Goal: Information Seeking & Learning: Learn about a topic

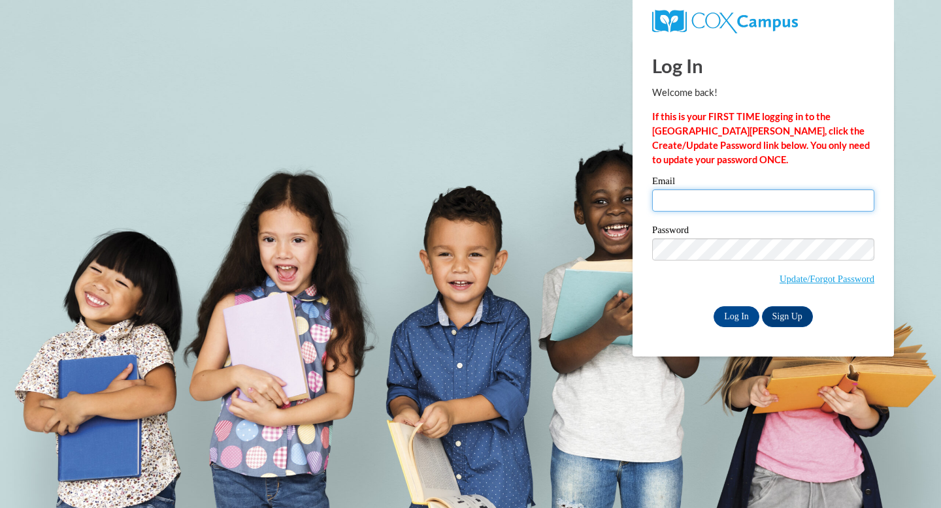
click at [729, 199] on input "Email" at bounding box center [763, 201] width 222 height 22
type input "dsiebert@sasd.net"
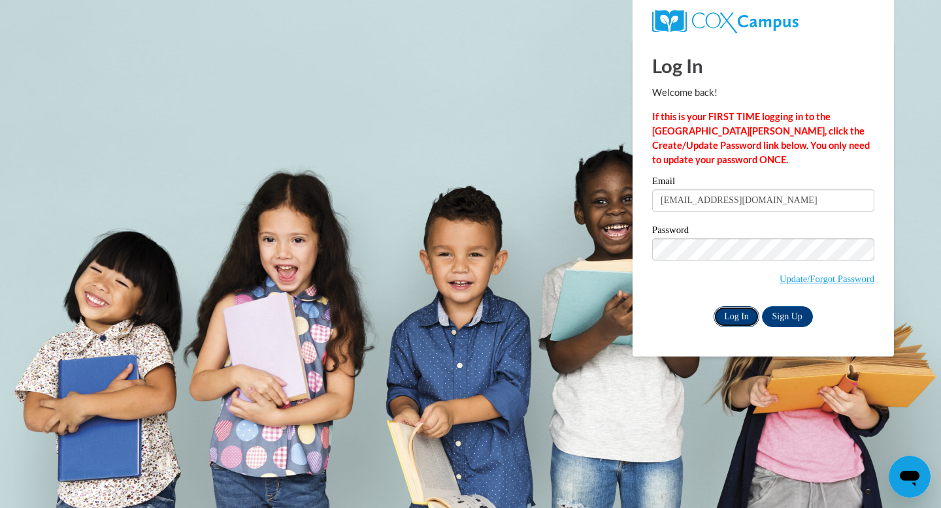
click at [736, 314] on input "Log In" at bounding box center [737, 317] width 46 height 21
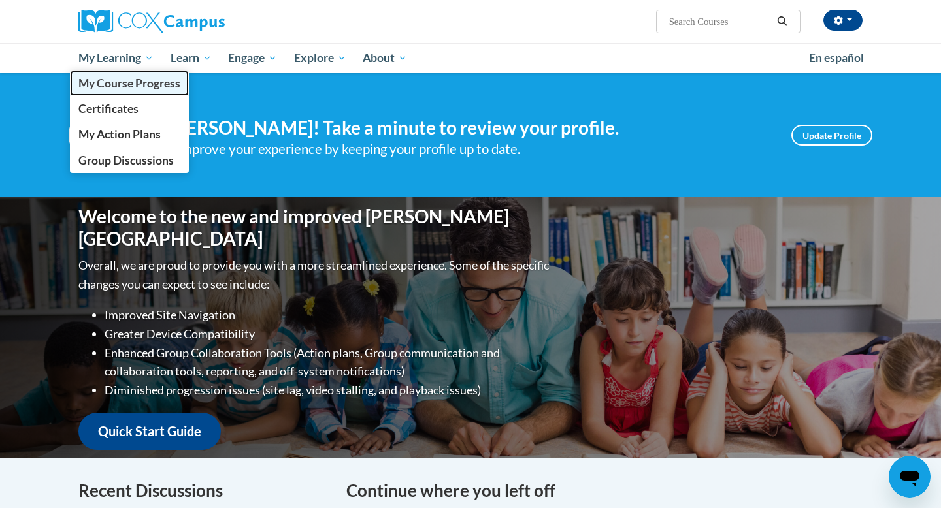
click at [139, 89] on span "My Course Progress" at bounding box center [129, 83] width 102 height 14
click at [130, 76] on span "My Course Progress" at bounding box center [129, 83] width 102 height 14
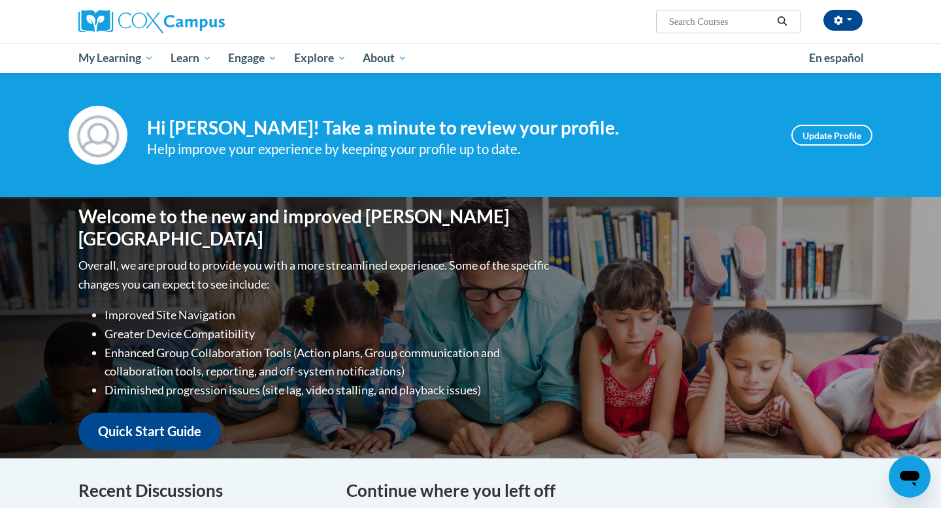
click at [367, 106] on div "Your profile Hi Daniel Siebert! Take a minute to review your profile. Help impr…" at bounding box center [471, 135] width 824 height 59
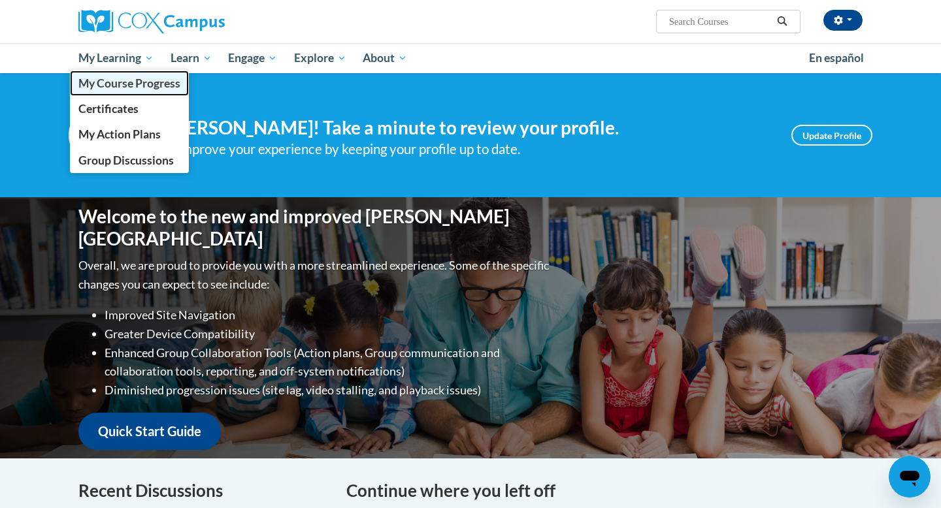
click at [95, 90] on link "My Course Progress" at bounding box center [129, 83] width 119 height 25
click at [120, 76] on span "My Course Progress" at bounding box center [129, 83] width 102 height 14
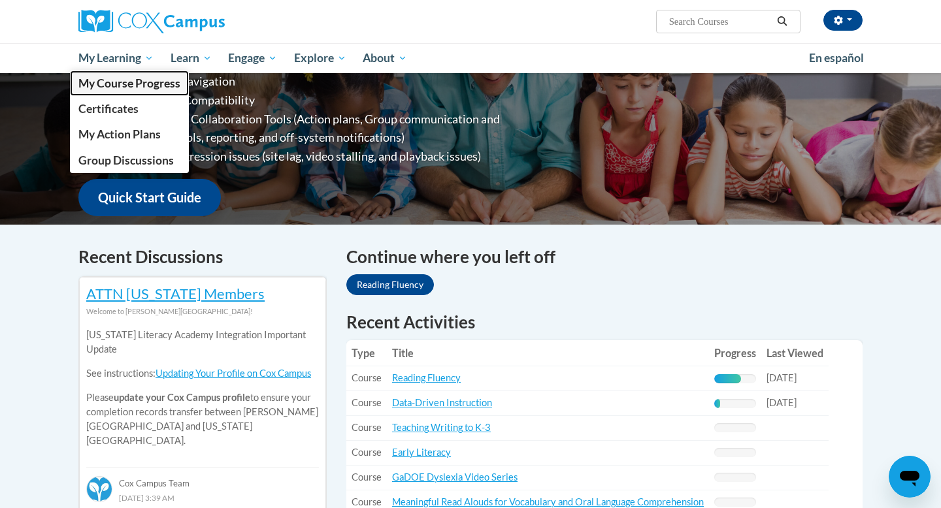
scroll to position [368, 0]
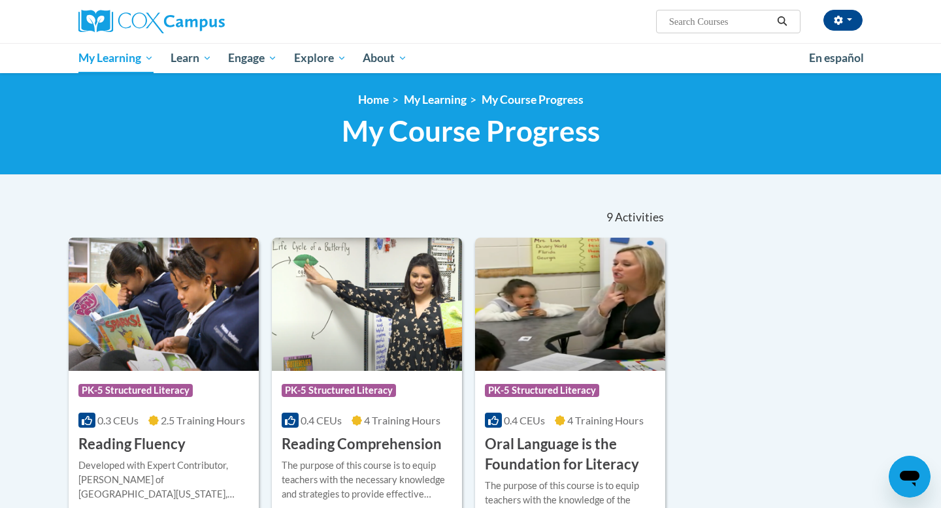
click at [207, 268] on img at bounding box center [164, 304] width 190 height 133
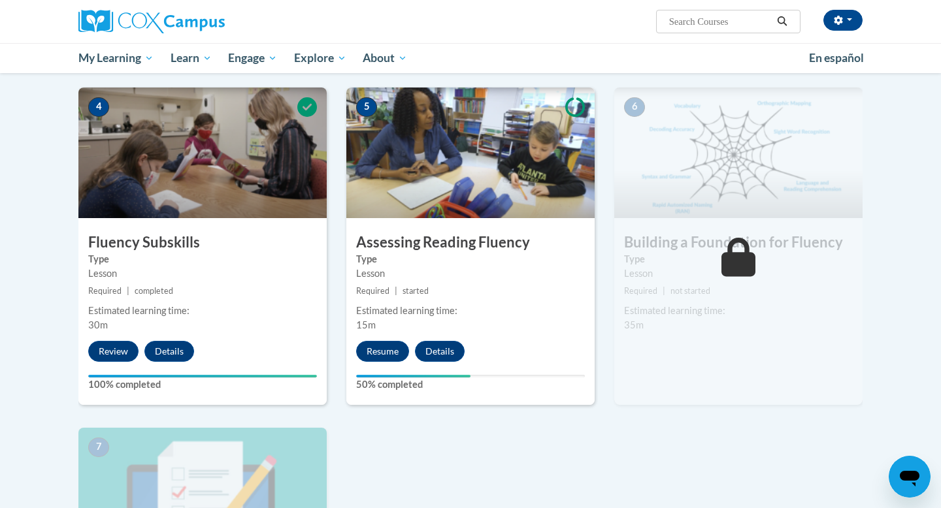
scroll to position [618, 0]
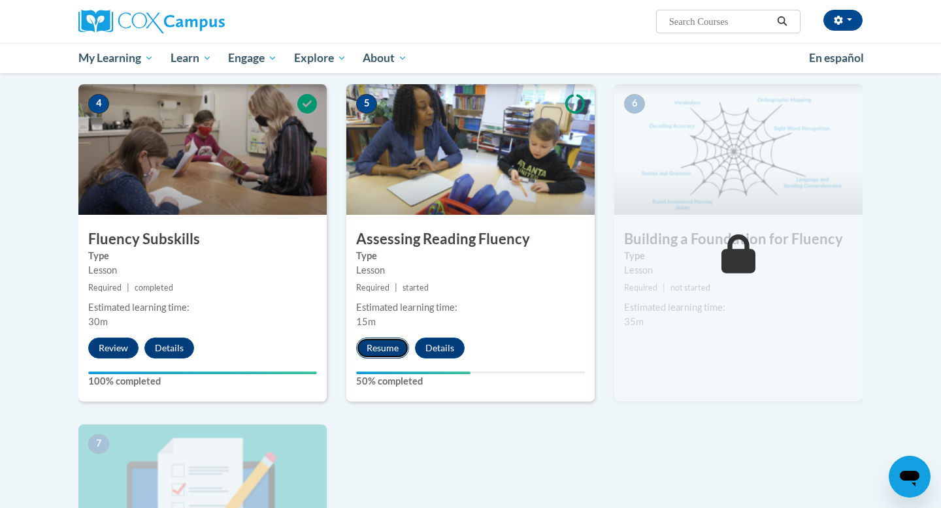
click at [377, 349] on button "Resume" at bounding box center [382, 348] width 53 height 21
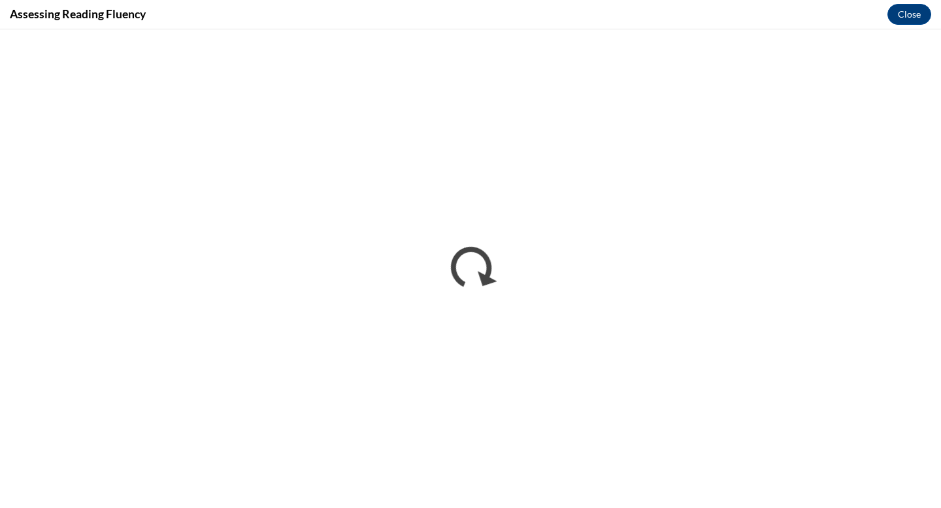
scroll to position [0, 0]
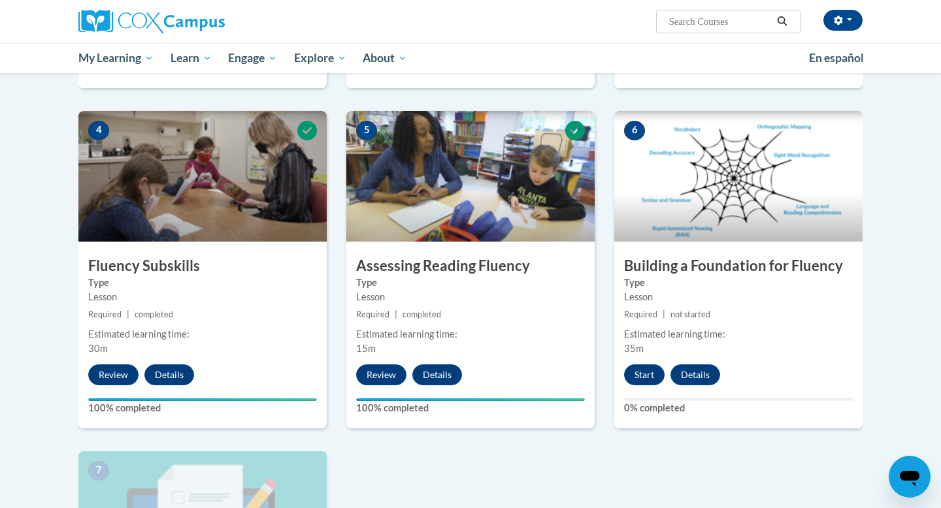
scroll to position [600, 0]
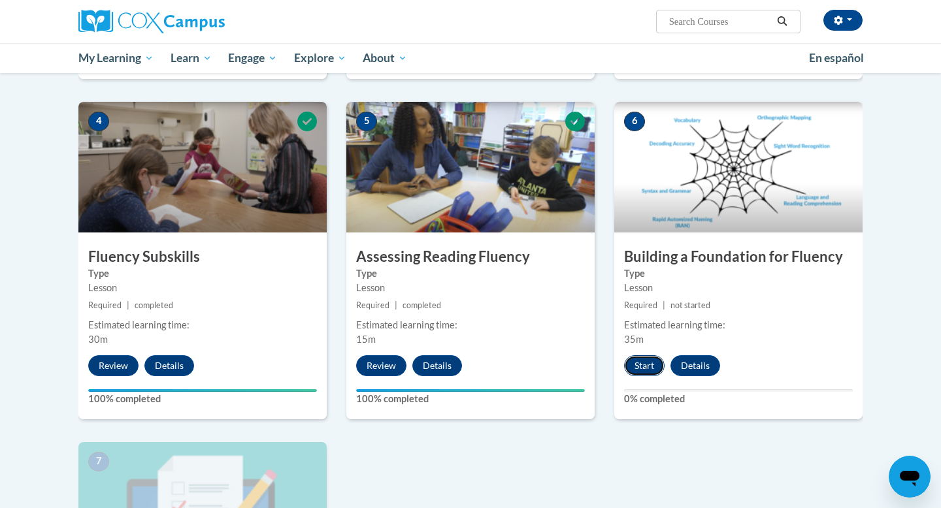
click at [635, 366] on button "Start" at bounding box center [644, 366] width 41 height 21
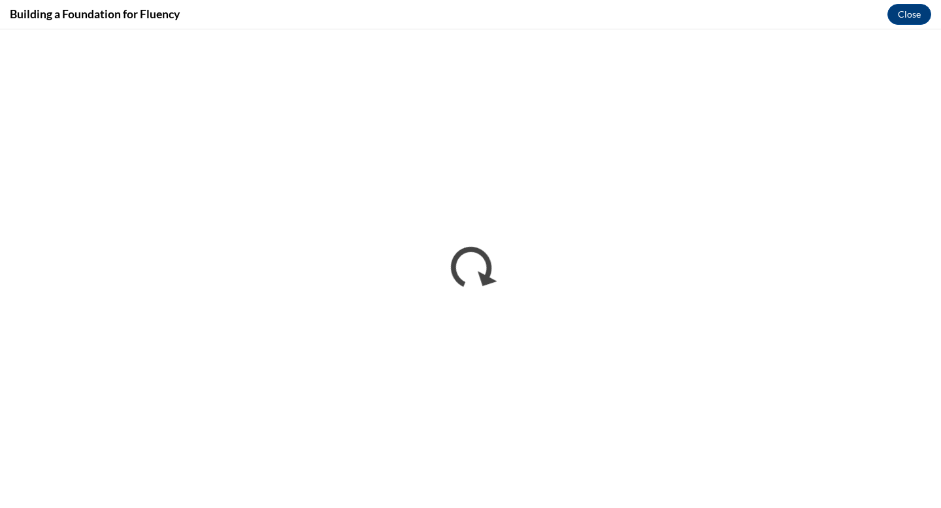
scroll to position [0, 0]
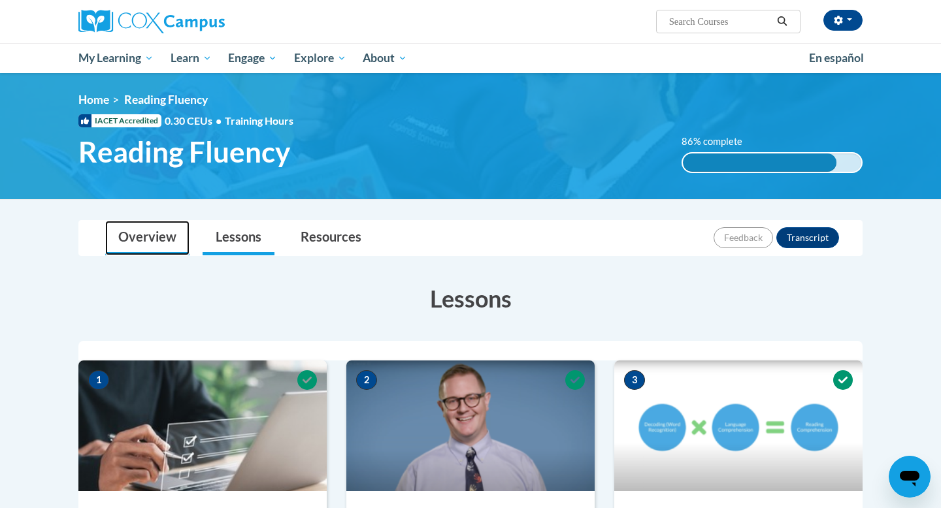
click at [156, 238] on link "Overview" at bounding box center [147, 238] width 84 height 35
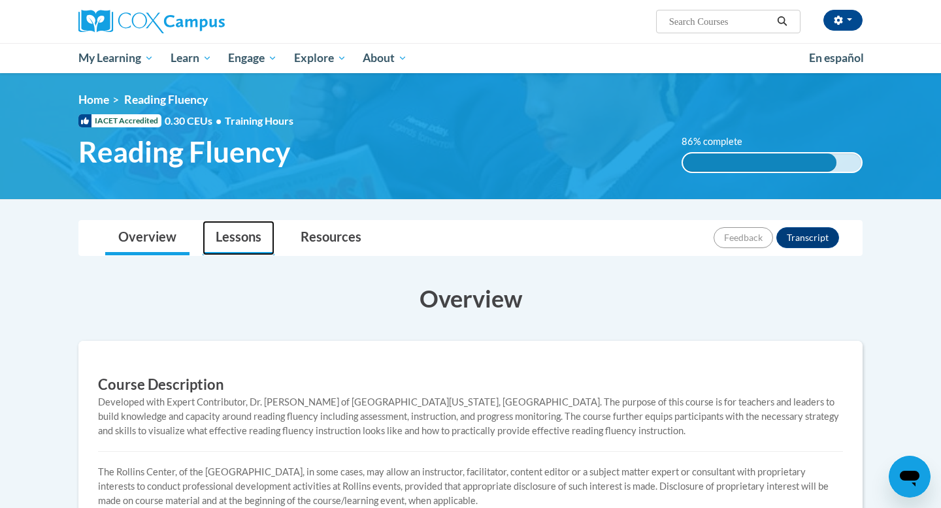
click at [238, 234] on link "Lessons" at bounding box center [239, 238] width 72 height 35
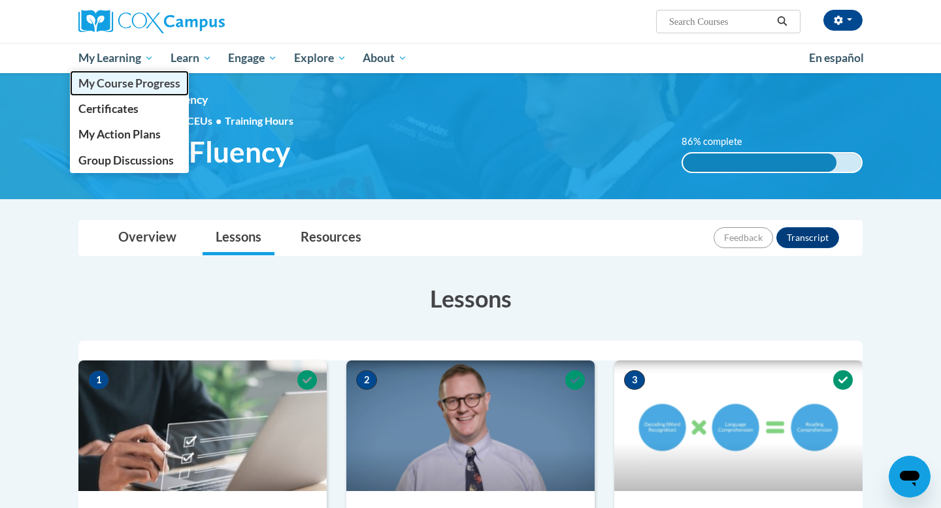
click at [139, 77] on span "My Course Progress" at bounding box center [129, 83] width 102 height 14
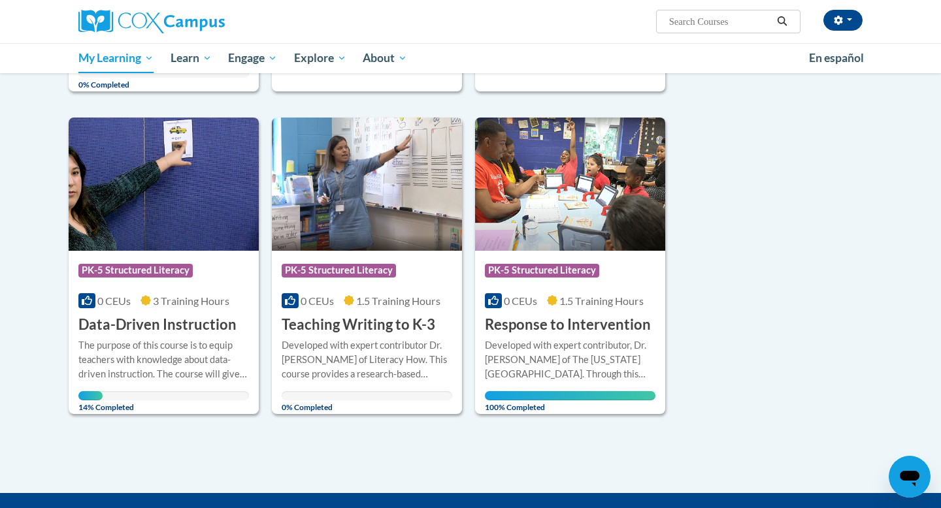
scroll to position [836, 0]
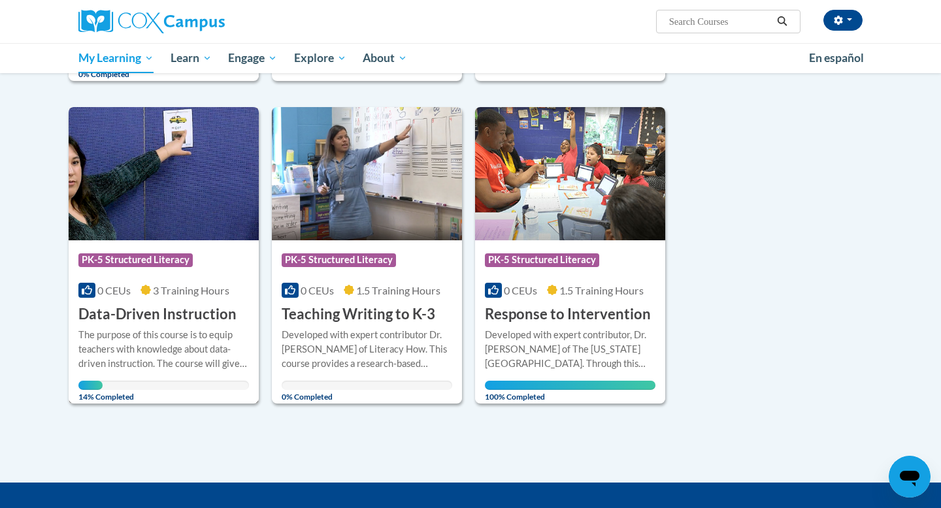
click at [199, 281] on div "Course Category: PK-5 Structured Literacy 0 CEUs 3 Training Hours COURSE Data-D…" at bounding box center [164, 283] width 190 height 84
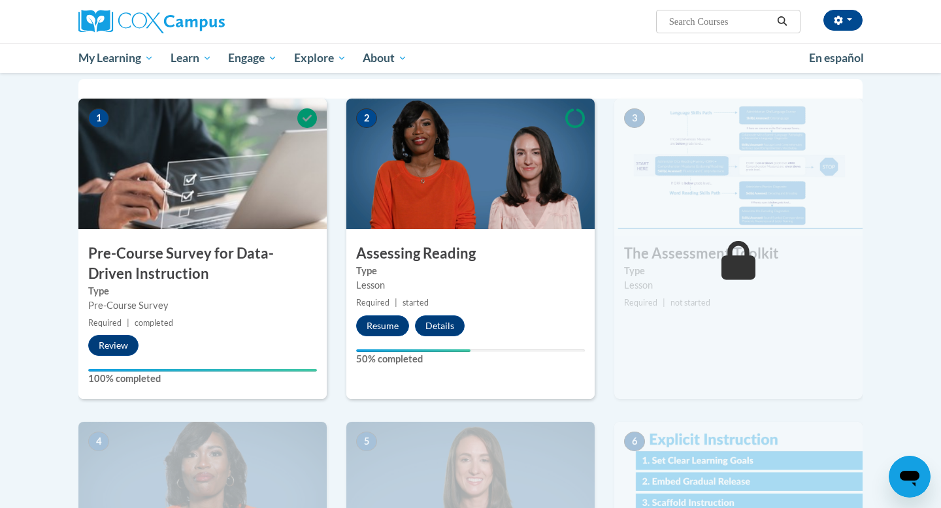
scroll to position [309, 0]
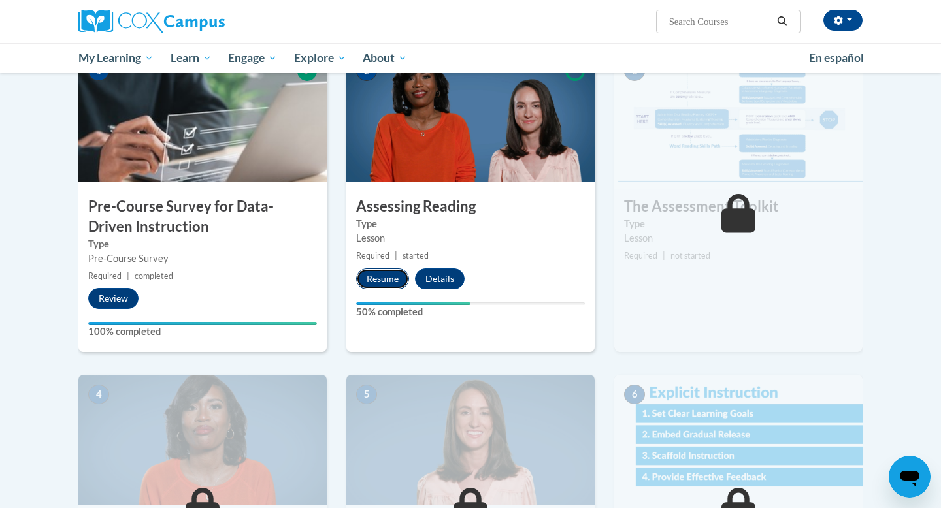
click at [382, 279] on button "Resume" at bounding box center [382, 279] width 53 height 21
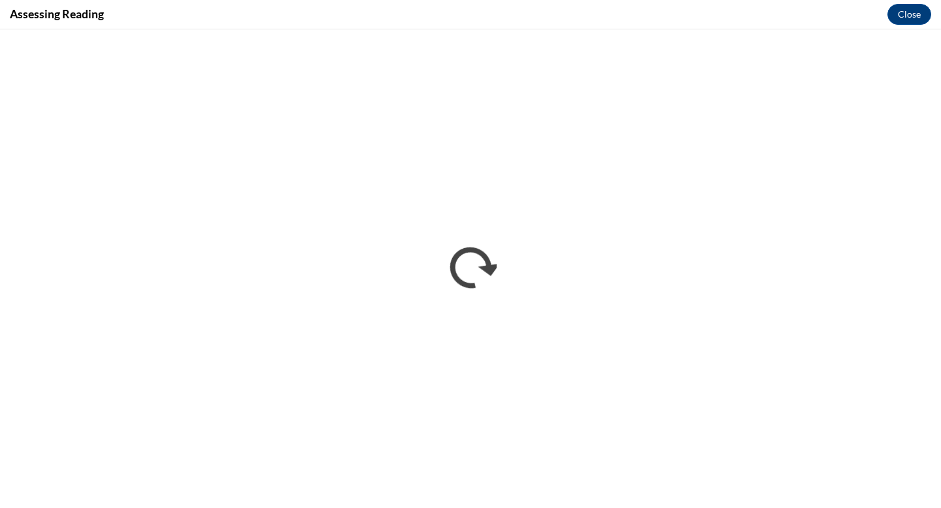
scroll to position [0, 0]
